Goal: Task Accomplishment & Management: Use online tool/utility

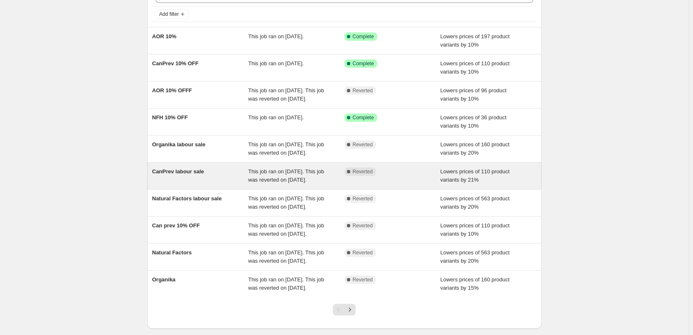
scroll to position [151, 0]
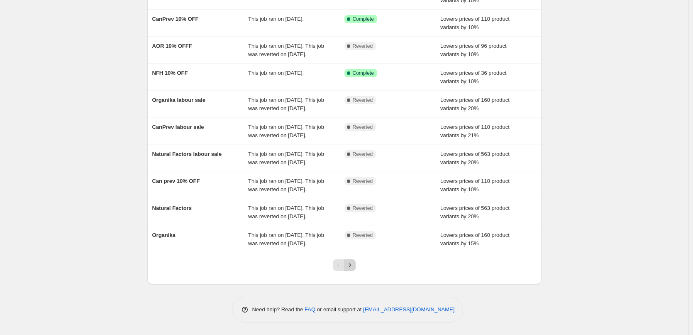
click at [354, 266] on icon "Next" at bounding box center [350, 265] width 8 height 8
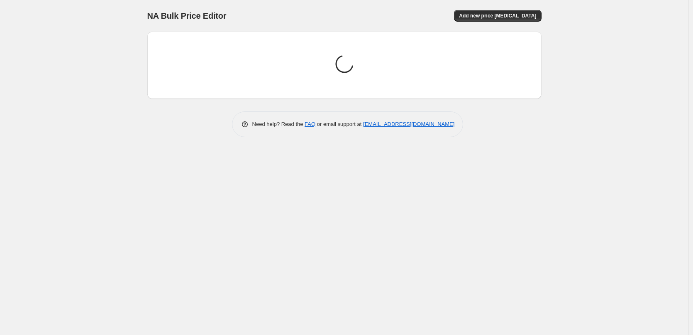
scroll to position [0, 0]
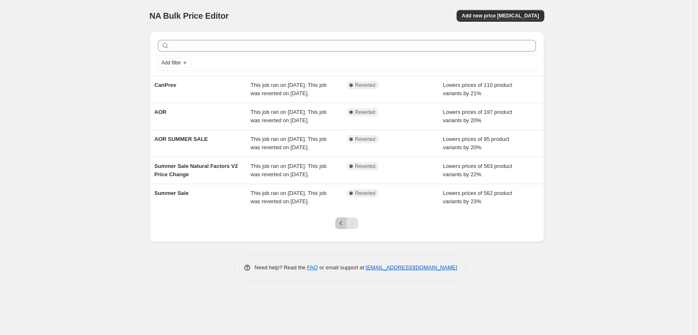
click at [338, 227] on icon "Previous" at bounding box center [341, 223] width 8 height 8
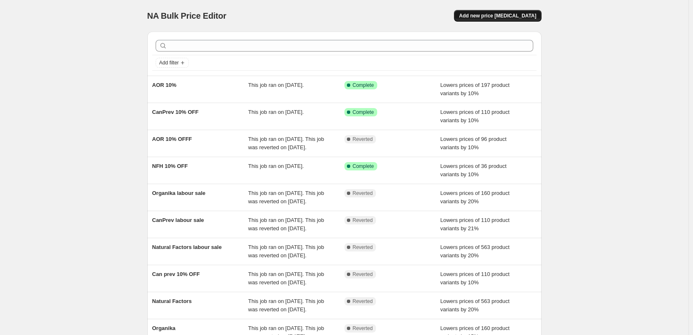
click at [513, 21] on button "Add new price [MEDICAL_DATA]" at bounding box center [497, 16] width 87 height 12
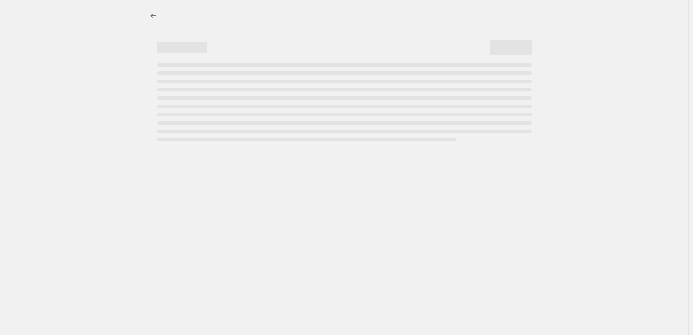
select select "percentage"
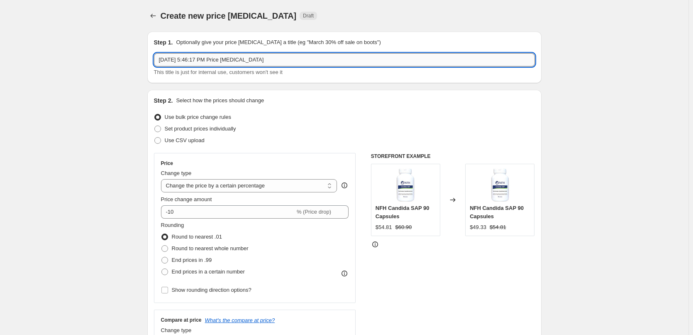
click at [257, 64] on input "[DATE] 5:46:17 PM Price [MEDICAL_DATA]" at bounding box center [344, 59] width 381 height 13
type input "NOW 22% OFF"
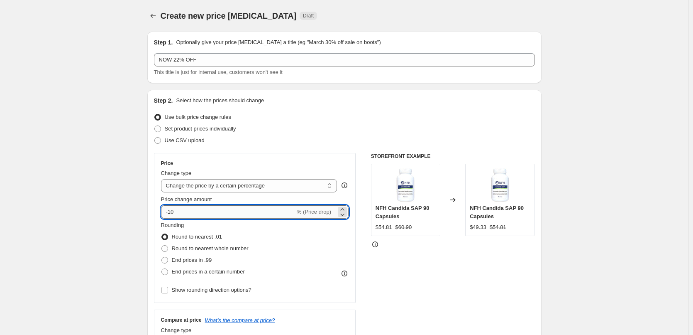
drag, startPoint x: 176, startPoint y: 214, endPoint x: 171, endPoint y: 213, distance: 4.2
click at [171, 213] on input "-10" at bounding box center [228, 211] width 134 height 13
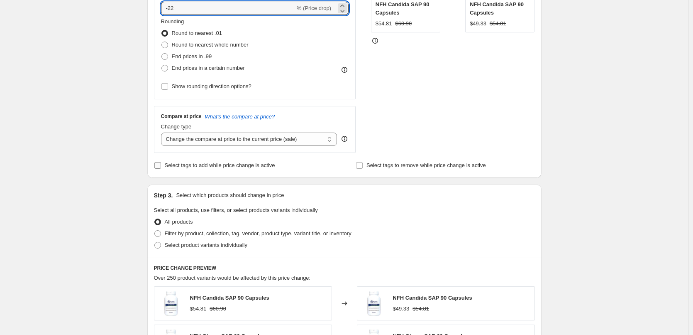
scroll to position [205, 0]
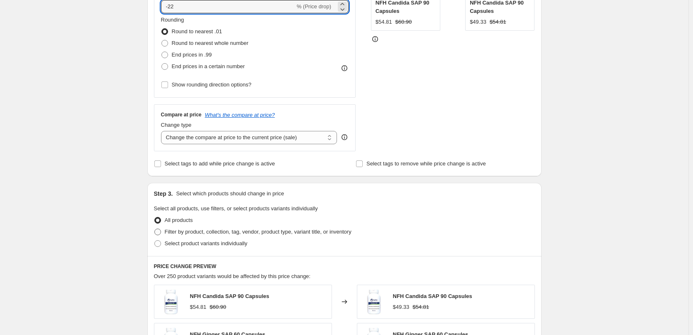
type input "-22"
click at [250, 234] on span "Filter by product, collection, tag, vendor, product type, variant title, or inv…" at bounding box center [258, 231] width 187 height 6
click at [155, 229] on input "Filter by product, collection, tag, vendor, product type, variant title, or inv…" at bounding box center [154, 228] width 0 height 0
radio input "true"
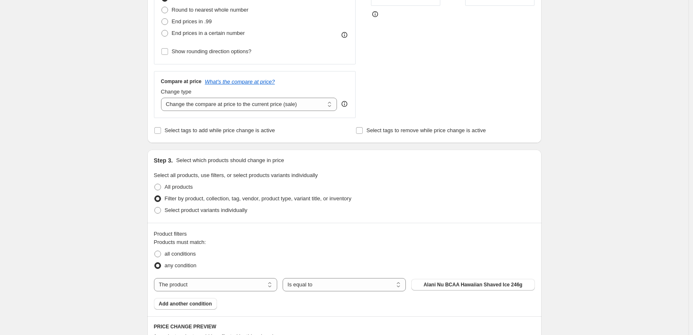
scroll to position [288, 0]
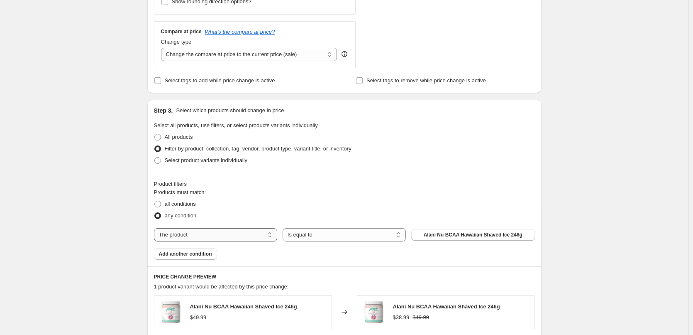
click at [234, 236] on select "The product The product's collection The product's tag The product's vendor The…" at bounding box center [215, 234] width 123 height 13
select select "tag"
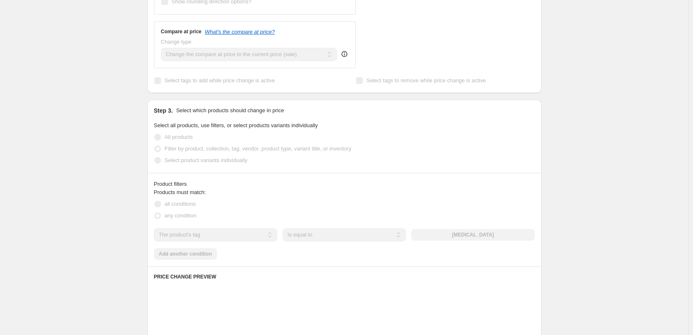
click at [336, 236] on select "Is equal to Is not equal to" at bounding box center [344, 234] width 123 height 13
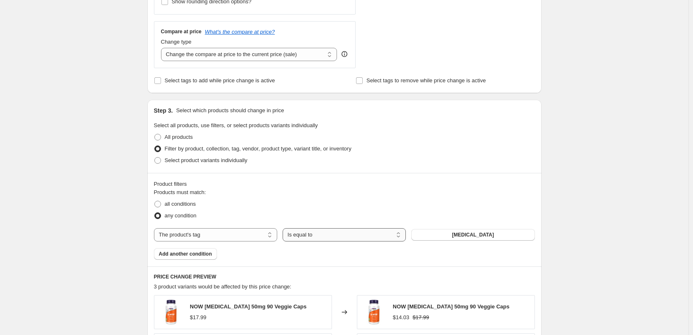
click at [336, 236] on select "Is equal to Is not equal to" at bounding box center [344, 234] width 123 height 13
click at [492, 236] on button "[MEDICAL_DATA]" at bounding box center [472, 235] width 123 height 12
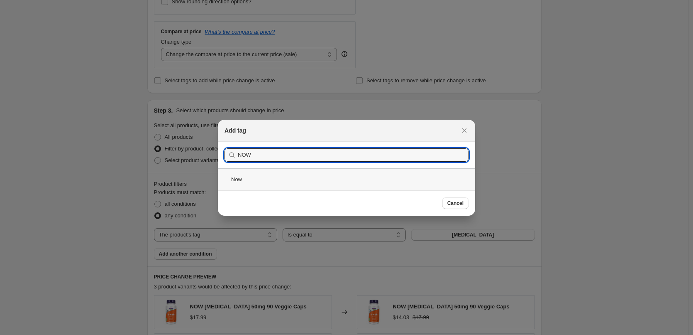
type input "NOW"
click at [259, 179] on div "Now" at bounding box center [346, 179] width 257 height 22
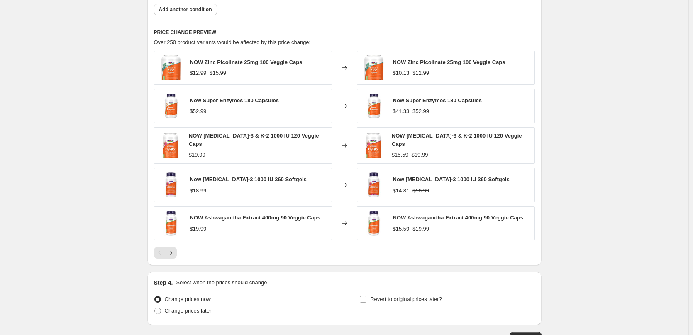
scroll to position [589, 0]
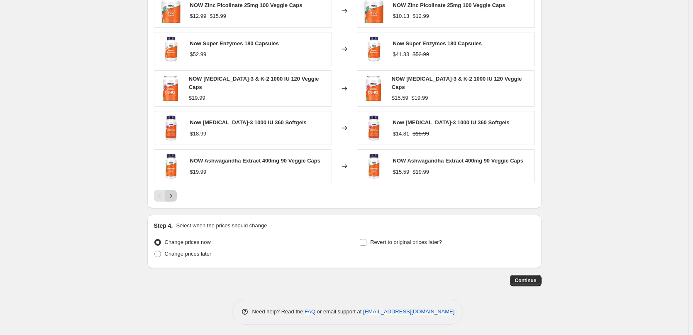
click at [175, 197] on icon "Next" at bounding box center [171, 195] width 8 height 8
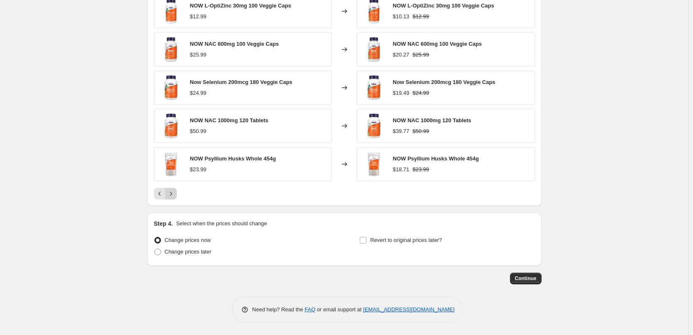
click at [169, 196] on icon "Next" at bounding box center [171, 193] width 8 height 8
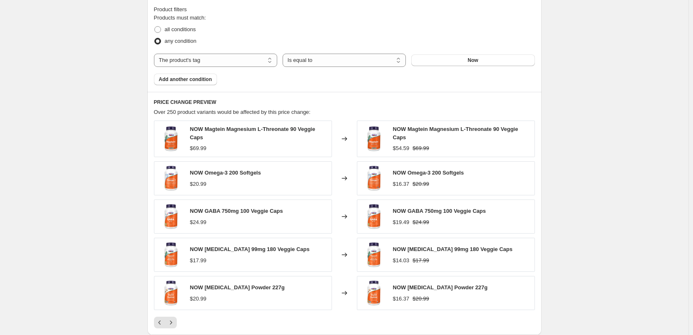
scroll to position [548, 0]
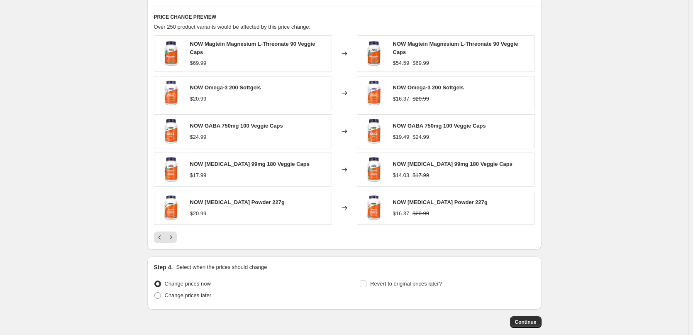
click at [181, 236] on div at bounding box center [344, 237] width 381 height 12
click at [170, 235] on icon "Next" at bounding box center [171, 237] width 8 height 8
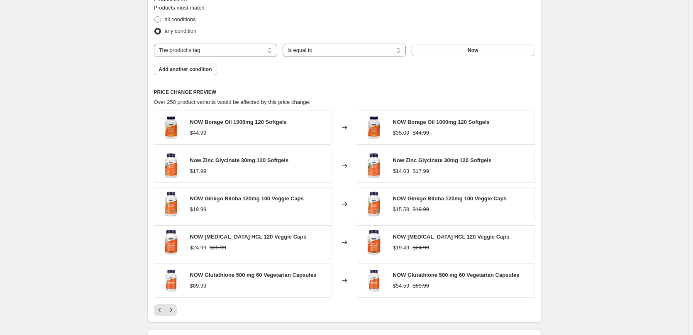
scroll to position [506, 0]
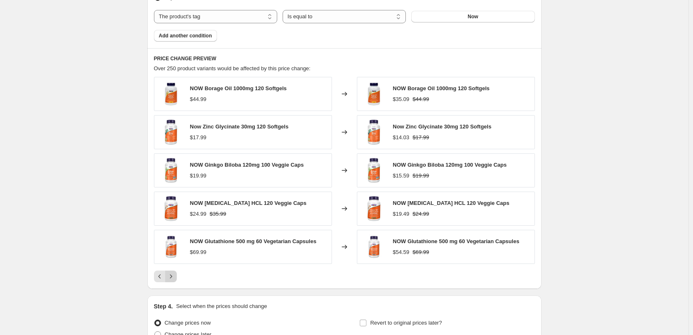
click at [175, 274] on icon "Next" at bounding box center [171, 276] width 8 height 8
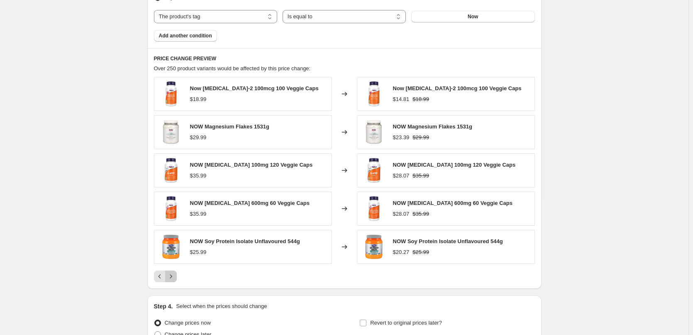
click at [177, 275] on button "Next" at bounding box center [171, 276] width 12 height 12
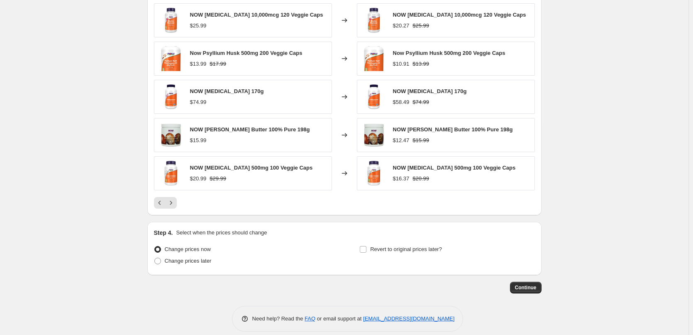
scroll to position [589, 0]
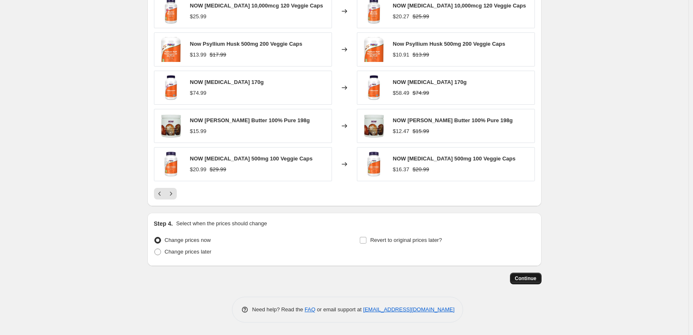
click at [534, 279] on span "Continue" at bounding box center [526, 278] width 22 height 7
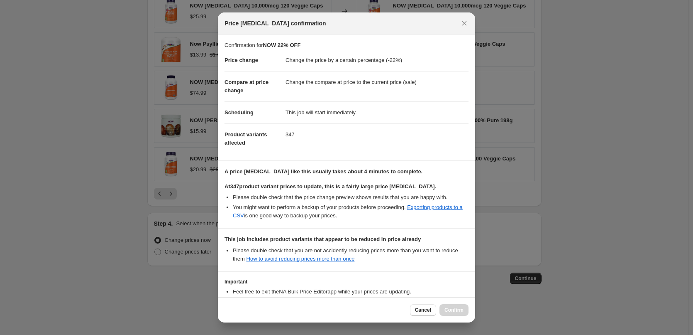
scroll to position [61, 0]
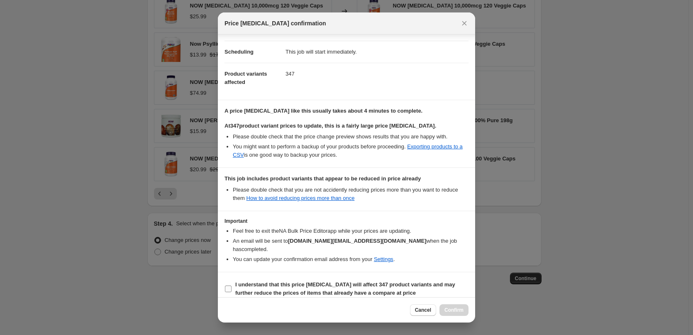
drag, startPoint x: 314, startPoint y: 280, endPoint x: 352, endPoint y: 284, distance: 38.0
click at [314, 280] on span "I understand that this price change job will affect 347 product variants and ma…" at bounding box center [351, 288] width 233 height 17
click at [232, 285] on input "I understand that this price change job will affect 347 product variants and ma…" at bounding box center [228, 288] width 7 height 7
checkbox input "true"
drag, startPoint x: 462, startPoint y: 306, endPoint x: 465, endPoint y: 304, distance: 4.4
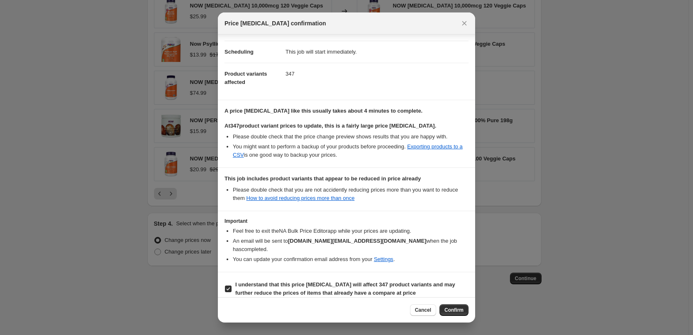
click at [463, 306] on button "Confirm" at bounding box center [454, 310] width 29 height 12
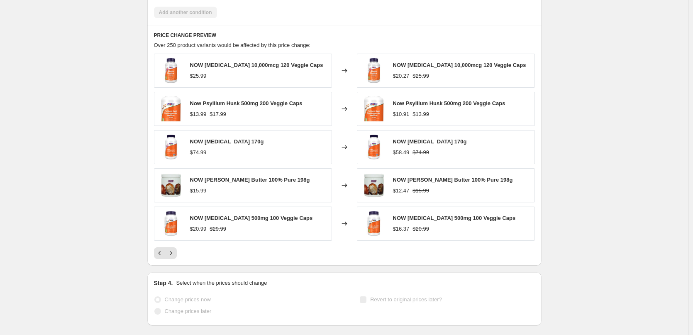
scroll to position [611, 0]
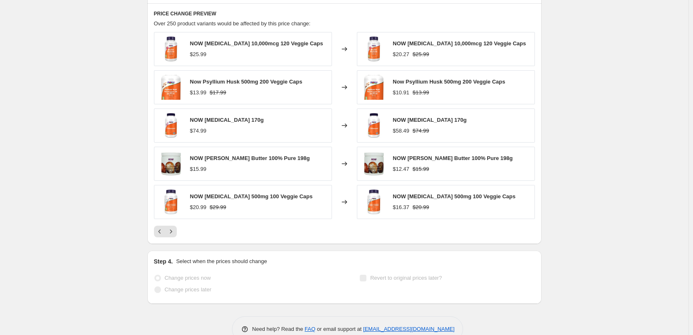
select select "percentage"
select select "tag"
